Goal: Information Seeking & Learning: Learn about a topic

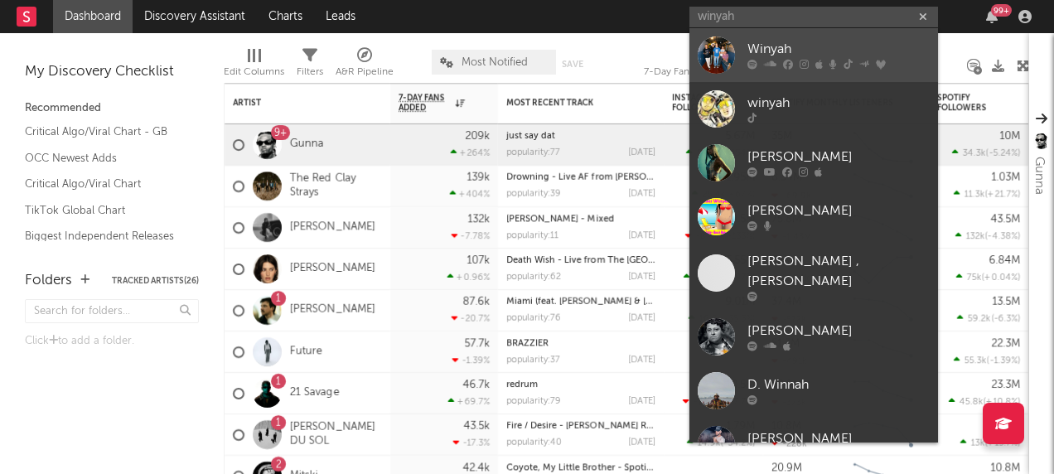
type input "winyah"
click at [702, 55] on div at bounding box center [715, 54] width 37 height 37
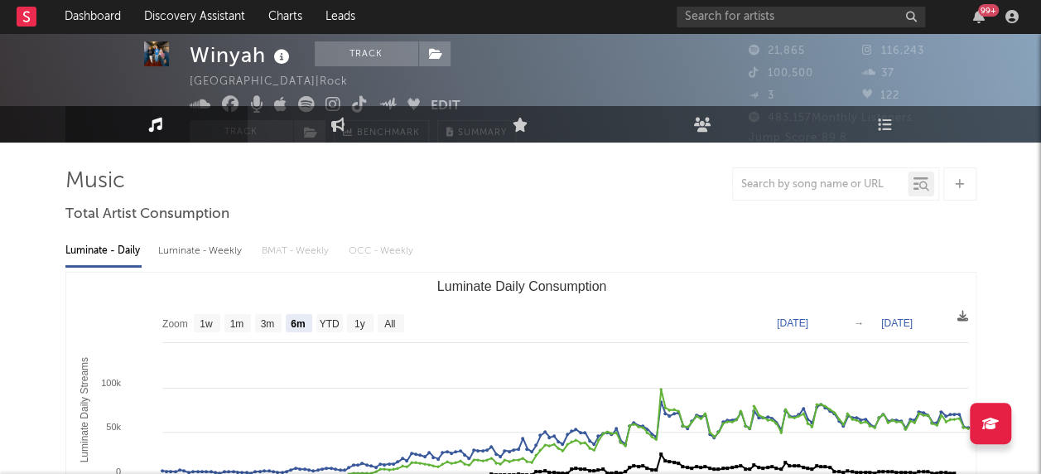
scroll to position [83, 0]
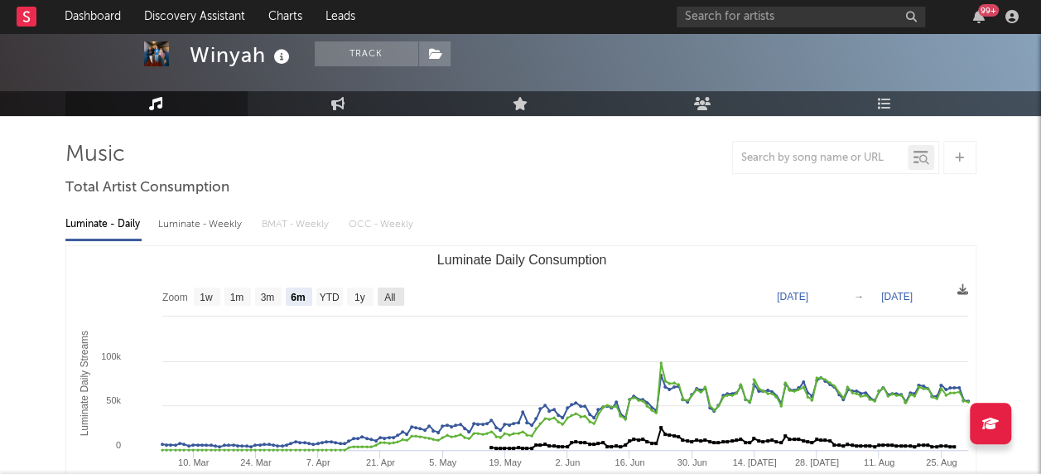
click at [387, 295] on text "All" at bounding box center [389, 298] width 11 height 12
select select "All"
type input "[DATE]"
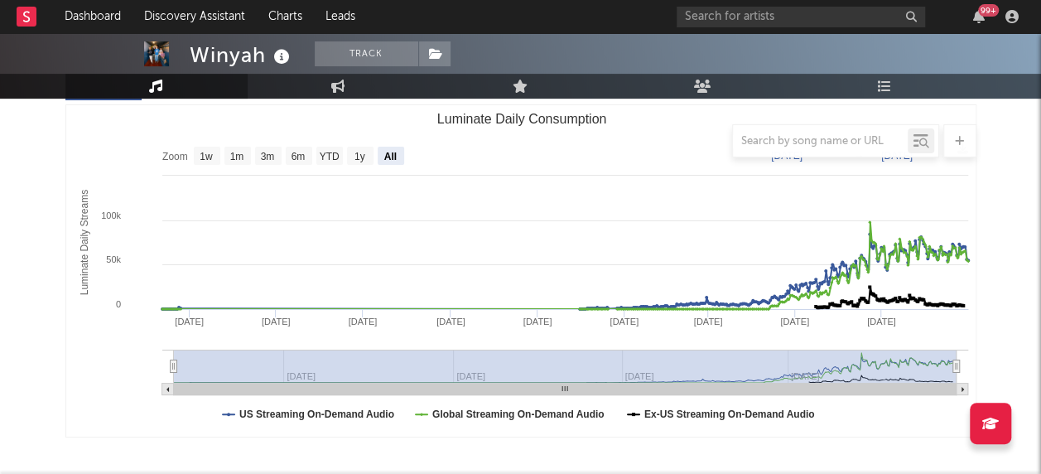
scroll to position [248, 0]
